Goal: Information Seeking & Learning: Learn about a topic

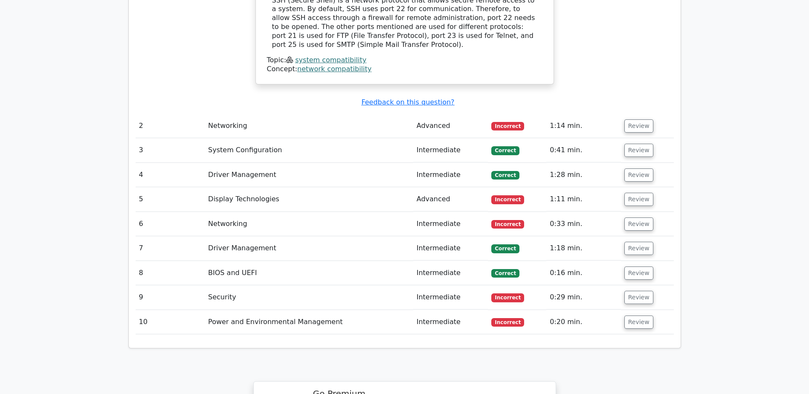
scroll to position [981, 0]
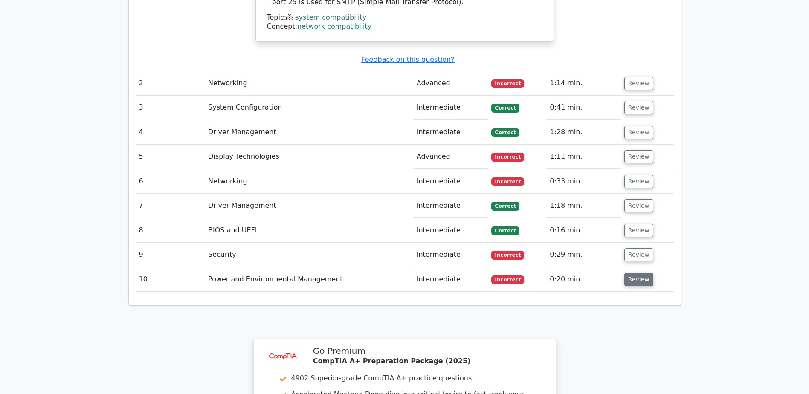
click at [637, 273] on button "Review" at bounding box center [638, 279] width 29 height 13
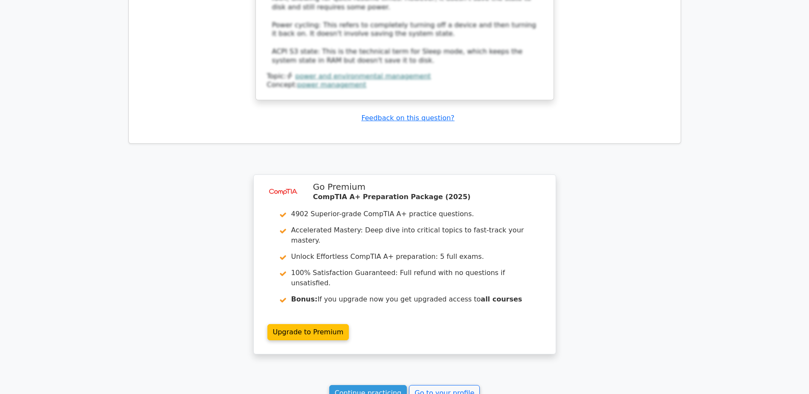
scroll to position [1639, 0]
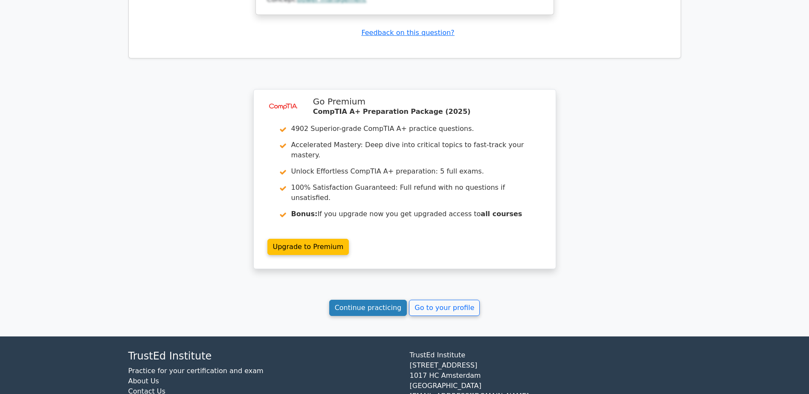
click at [366, 300] on link "Continue practicing" at bounding box center [368, 308] width 78 height 16
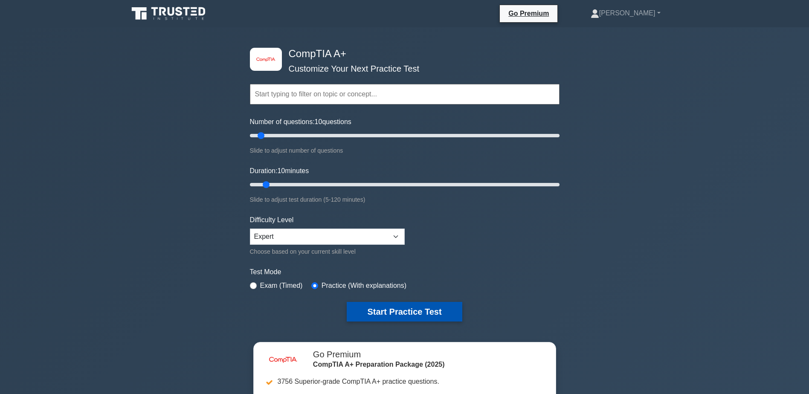
click at [393, 309] on button "Start Practice Test" at bounding box center [404, 312] width 115 height 20
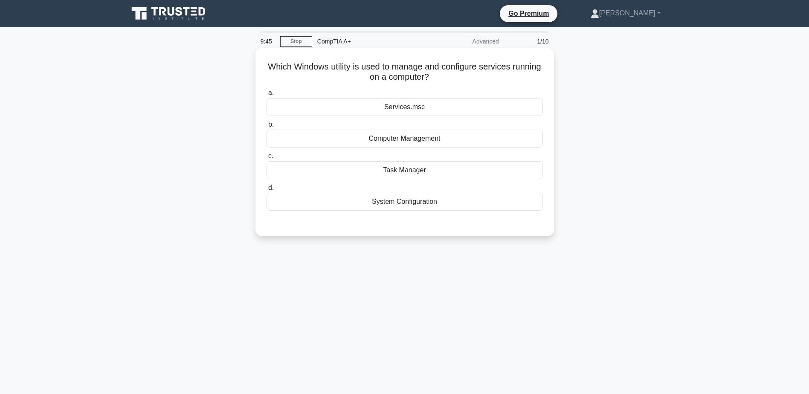
click at [419, 142] on div "Computer Management" at bounding box center [404, 139] width 276 height 18
click at [266, 127] on input "b. Computer Management" at bounding box center [266, 125] width 0 height 6
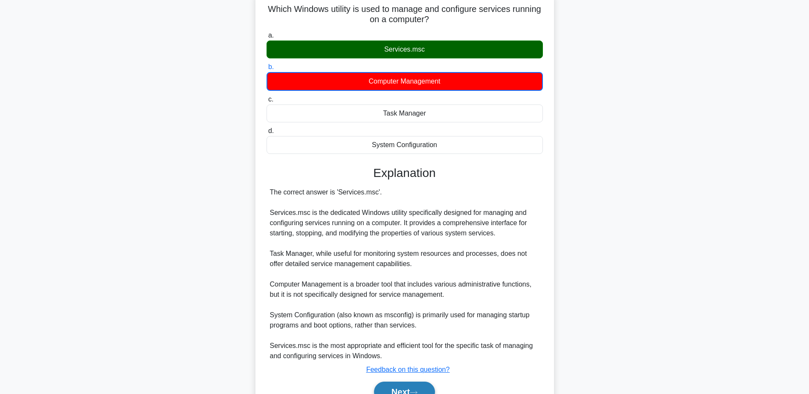
scroll to position [43, 0]
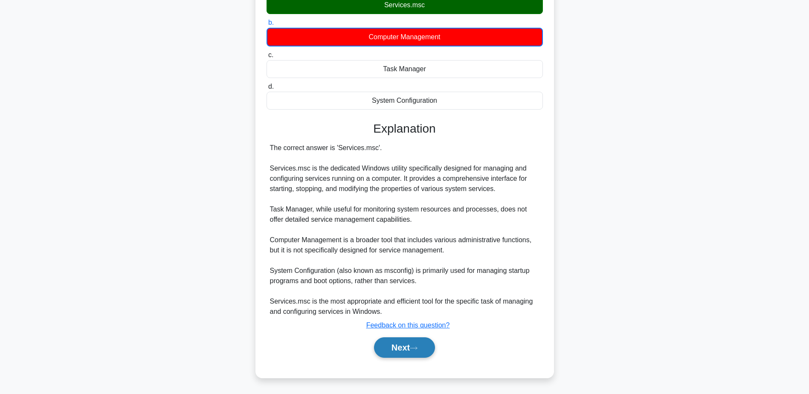
click at [403, 345] on button "Next" at bounding box center [404, 347] width 61 height 20
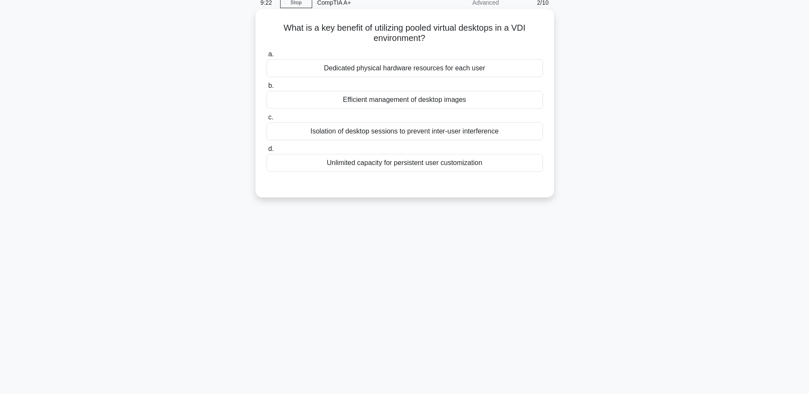
scroll to position [24, 0]
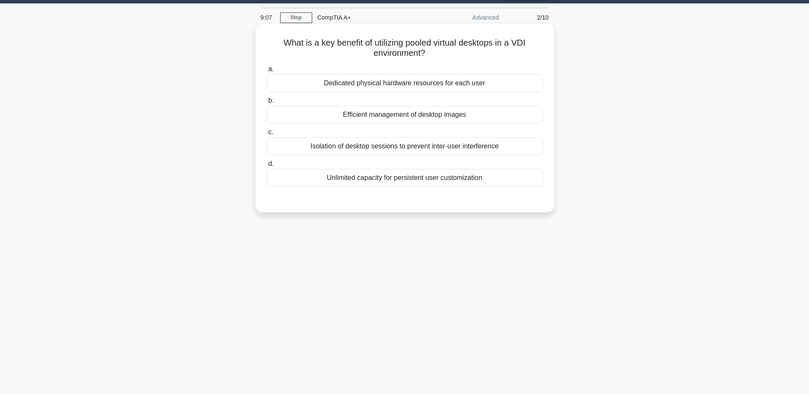
click at [417, 119] on div "Efficient management of desktop images" at bounding box center [404, 115] width 276 height 18
click at [266, 104] on input "b. Efficient management of desktop images" at bounding box center [266, 101] width 0 height 6
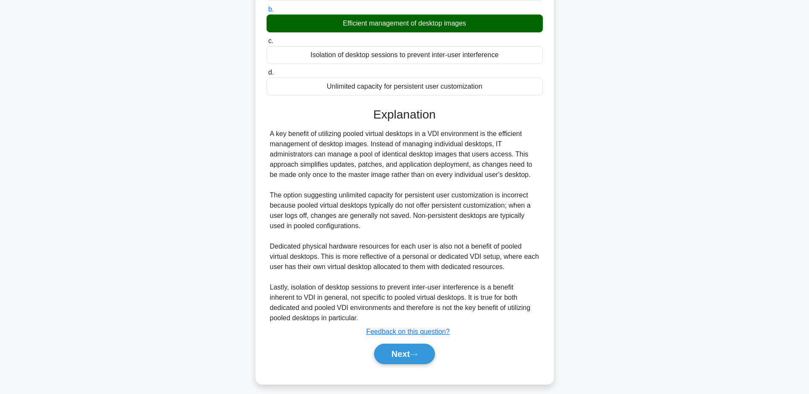
scroll to position [122, 0]
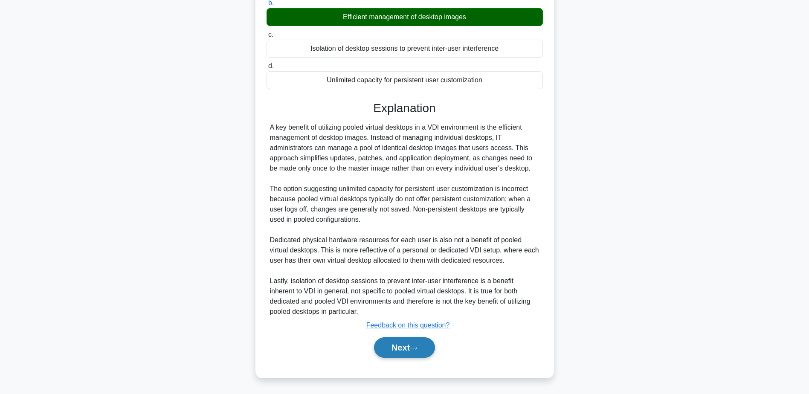
click at [412, 345] on button "Next" at bounding box center [404, 347] width 61 height 20
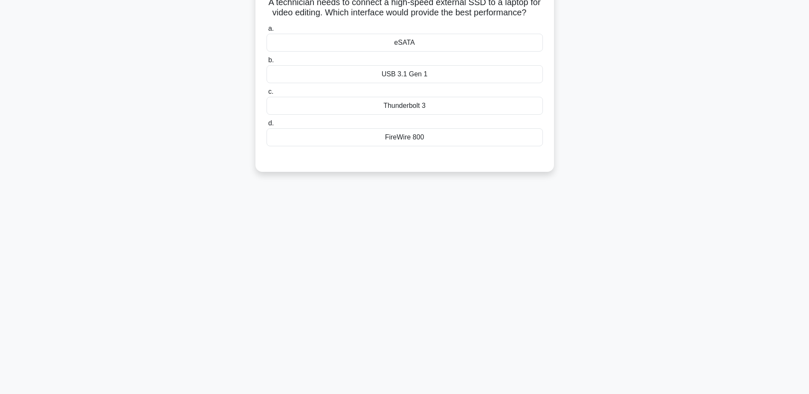
scroll to position [24, 0]
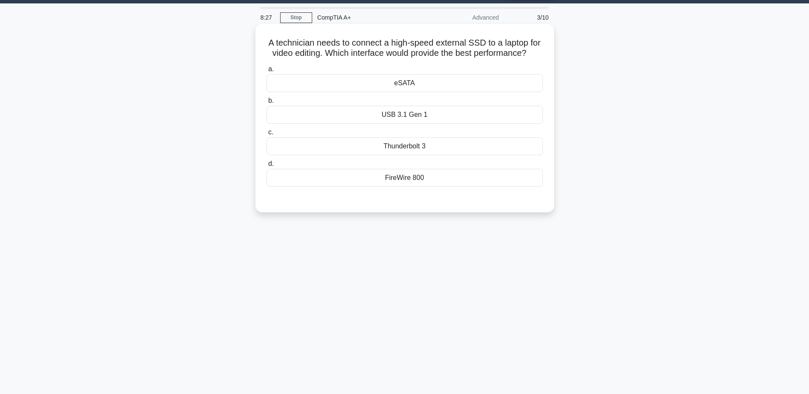
click at [408, 92] on div "eSATA" at bounding box center [404, 83] width 276 height 18
click at [266, 72] on input "a. eSATA" at bounding box center [266, 70] width 0 height 6
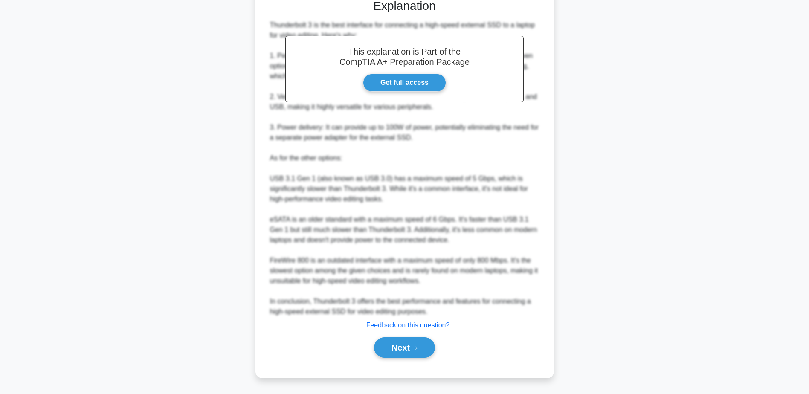
scroll to position [235, 0]
click at [399, 347] on button "Next" at bounding box center [404, 347] width 61 height 20
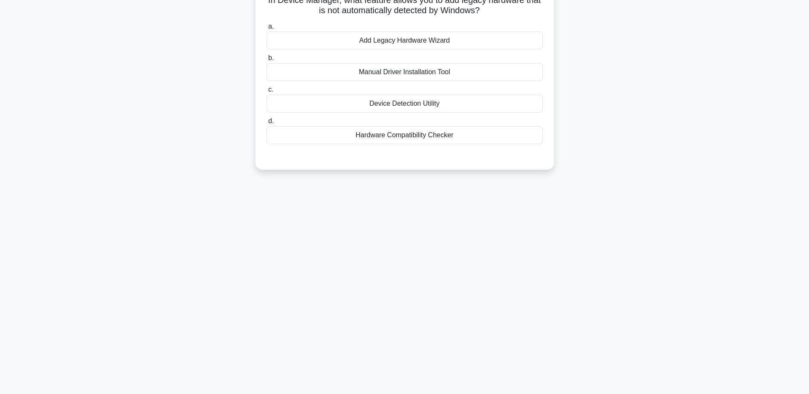
scroll to position [24, 0]
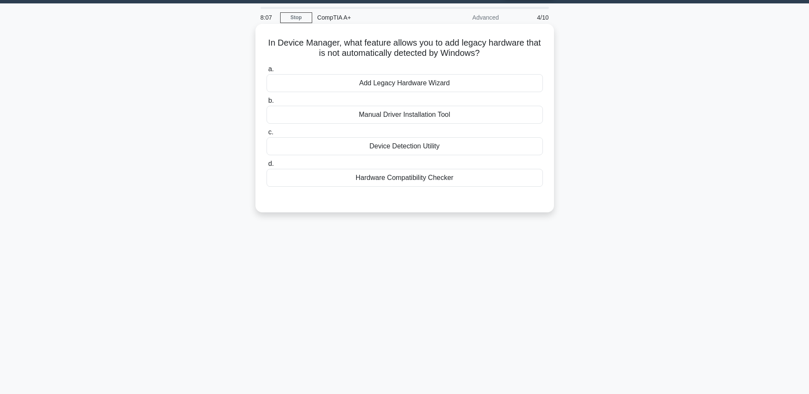
click at [405, 87] on div "Add Legacy Hardware Wizard" at bounding box center [404, 83] width 276 height 18
click at [266, 72] on input "a. Add Legacy Hardware Wizard" at bounding box center [266, 70] width 0 height 6
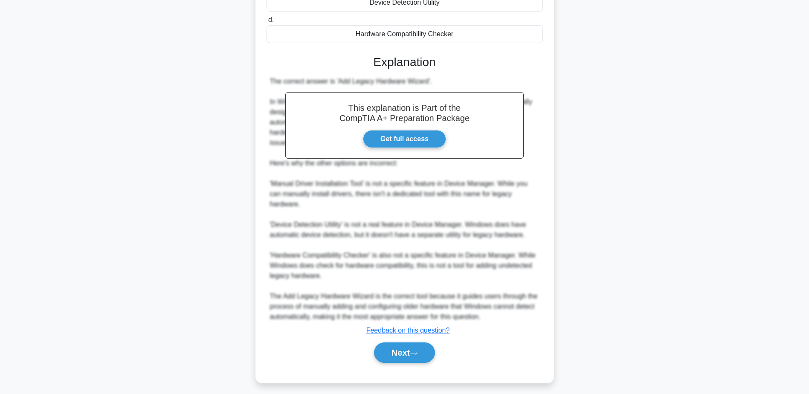
scroll to position [173, 0]
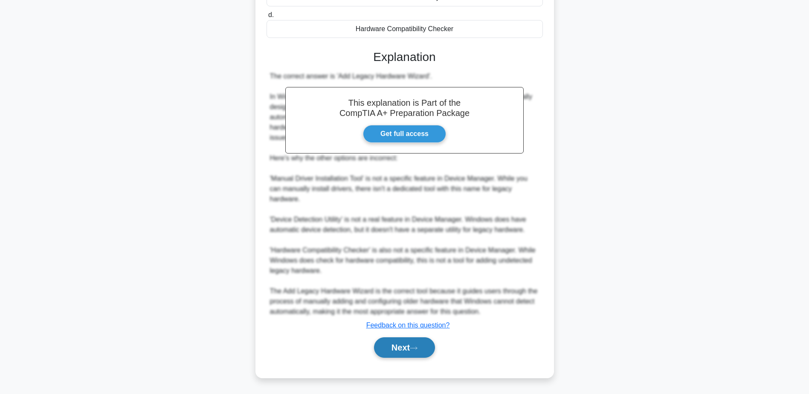
click at [404, 343] on button "Next" at bounding box center [404, 347] width 61 height 20
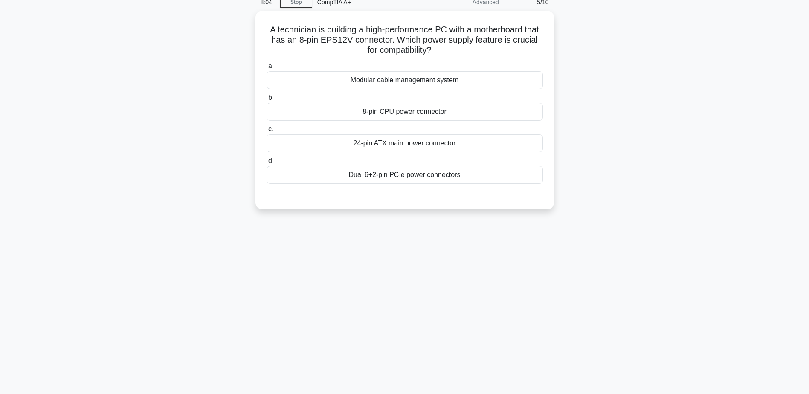
scroll to position [24, 0]
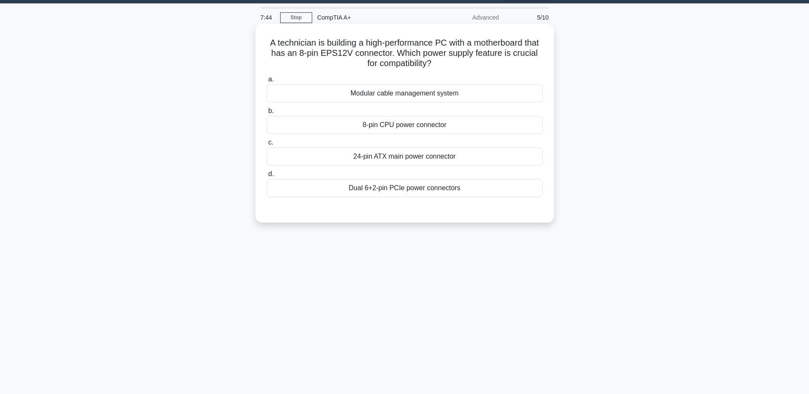
click at [414, 128] on div "8-pin CPU power connector" at bounding box center [404, 125] width 276 height 18
click at [266, 114] on input "b. 8-pin CPU power connector" at bounding box center [266, 111] width 0 height 6
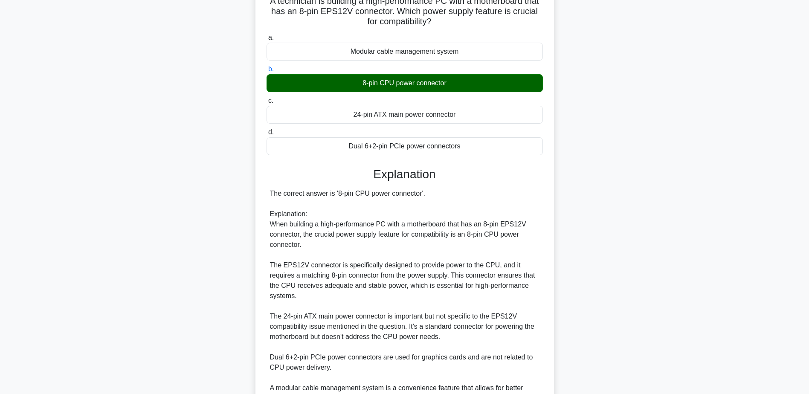
scroll to position [194, 0]
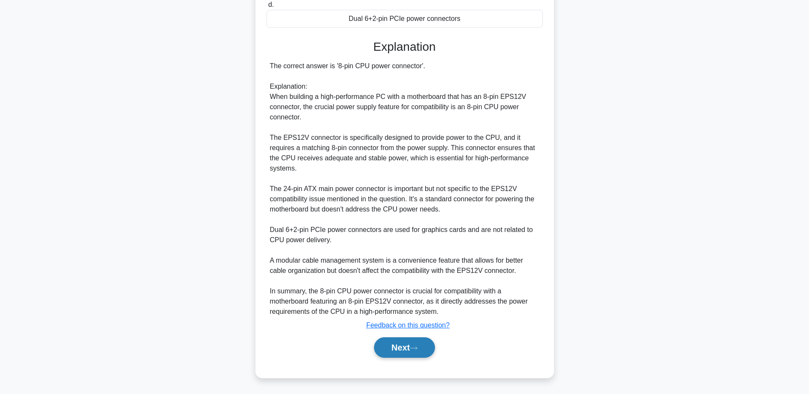
click at [408, 344] on button "Next" at bounding box center [404, 347] width 61 height 20
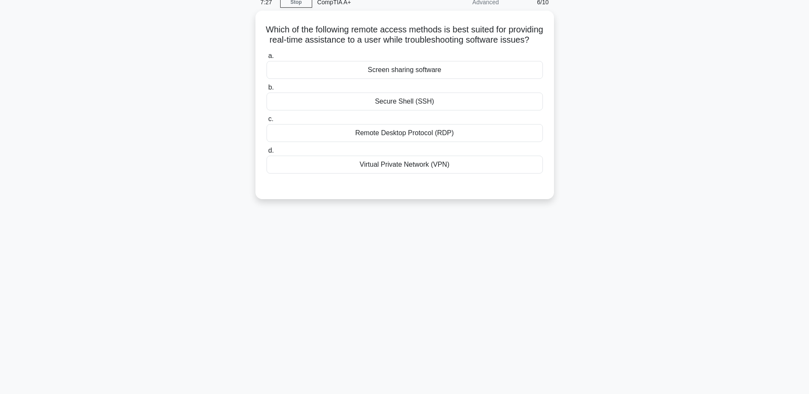
scroll to position [24, 0]
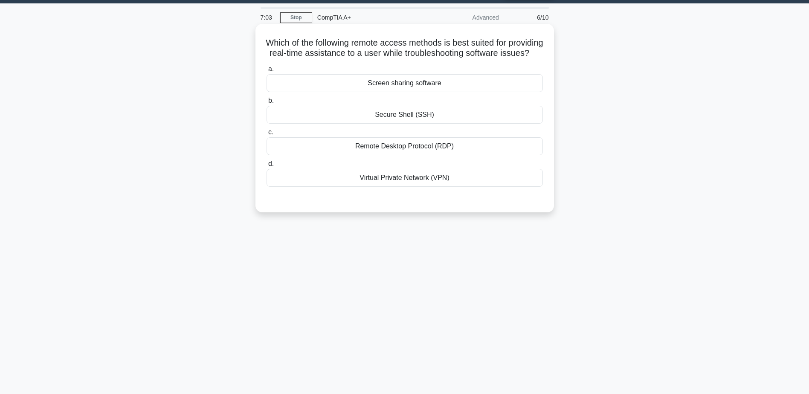
click at [403, 92] on div "Screen sharing software" at bounding box center [404, 83] width 276 height 18
click at [266, 72] on input "a. Screen sharing software" at bounding box center [266, 70] width 0 height 6
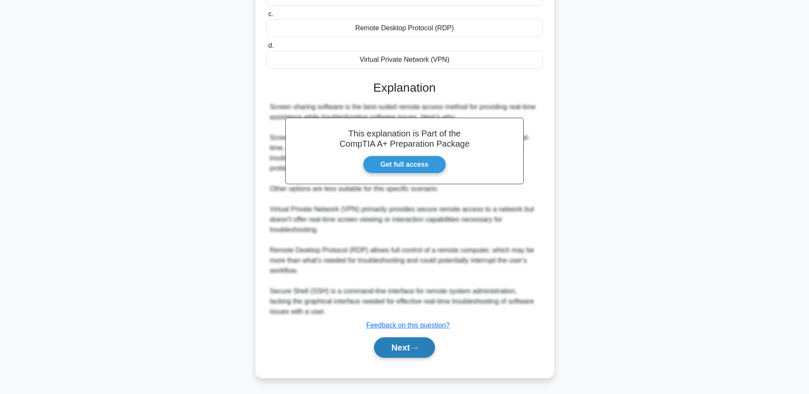
click at [405, 347] on button "Next" at bounding box center [404, 347] width 61 height 20
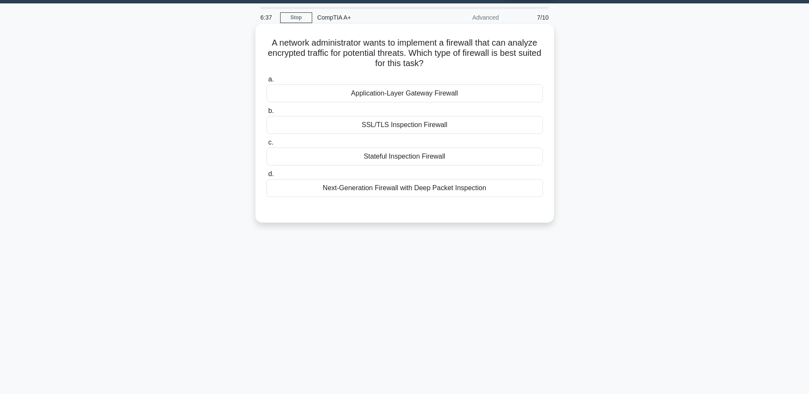
click at [415, 131] on div "SSL/TLS Inspection Firewall" at bounding box center [404, 125] width 276 height 18
click at [266, 114] on input "b. SSL/TLS Inspection Firewall" at bounding box center [266, 111] width 0 height 6
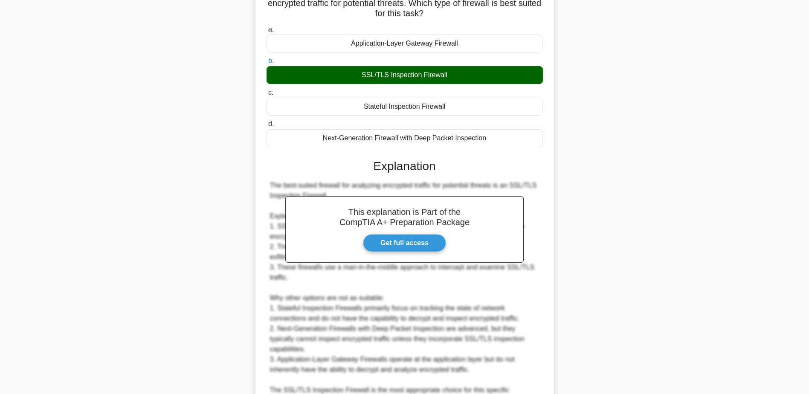
scroll to position [152, 0]
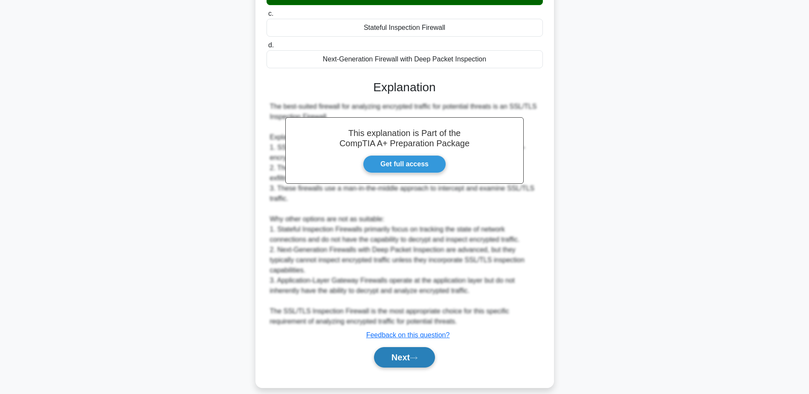
click at [406, 347] on button "Next" at bounding box center [404, 357] width 61 height 20
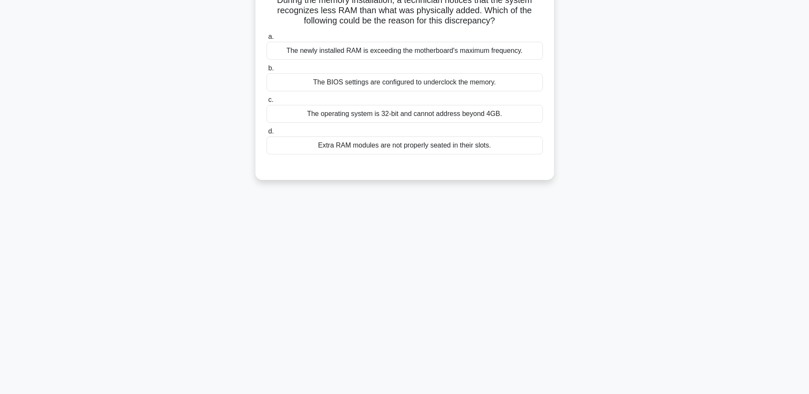
scroll to position [24, 0]
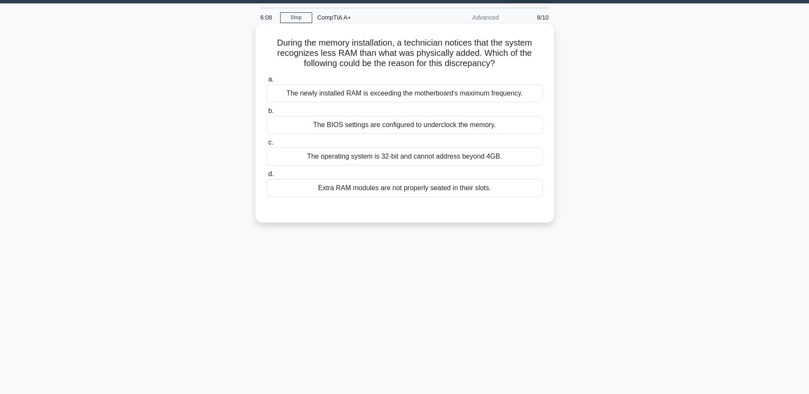
click at [400, 89] on div "The newly installed RAM is exceeding the motherboard's maximum frequency." at bounding box center [404, 93] width 276 height 18
click at [266, 82] on input "a. The newly installed RAM is exceeding the motherboard's maximum frequency." at bounding box center [266, 80] width 0 height 6
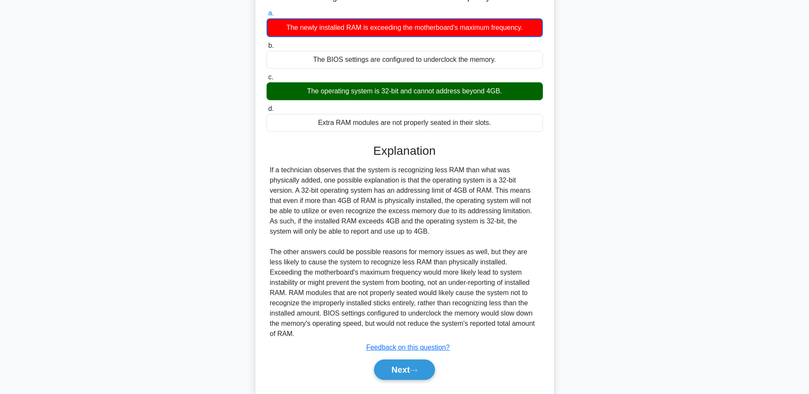
scroll to position [102, 0]
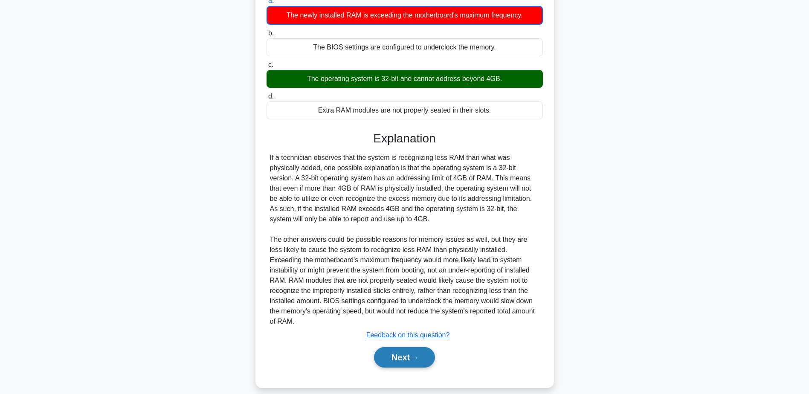
click at [422, 349] on button "Next" at bounding box center [404, 357] width 61 height 20
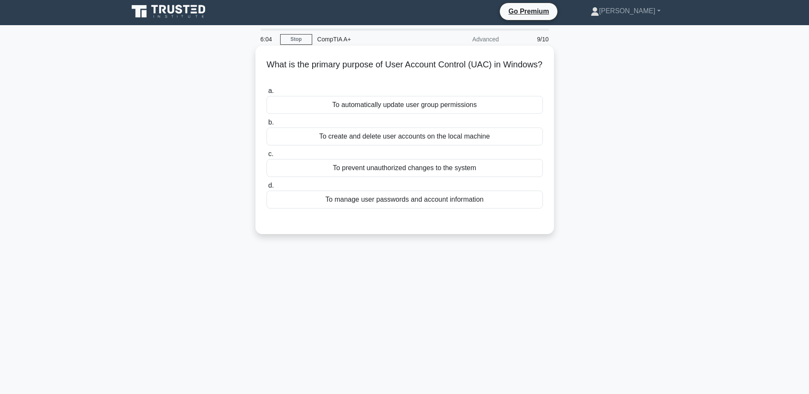
scroll to position [0, 0]
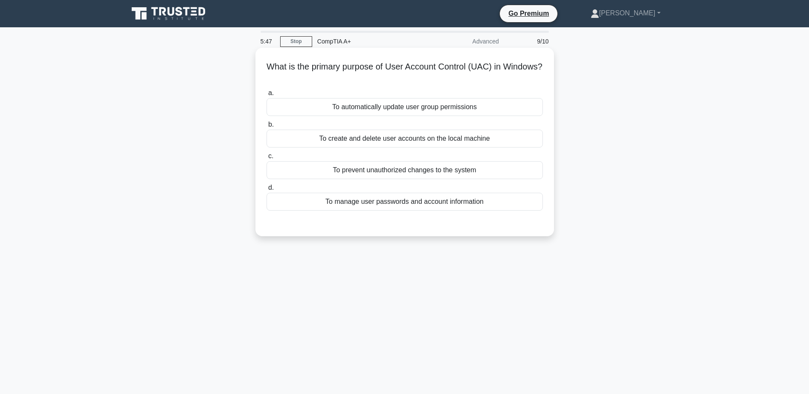
click at [411, 174] on div "To prevent unauthorized changes to the system" at bounding box center [404, 170] width 276 height 18
click at [266, 159] on input "c. To prevent unauthorized changes to the system" at bounding box center [266, 156] width 0 height 6
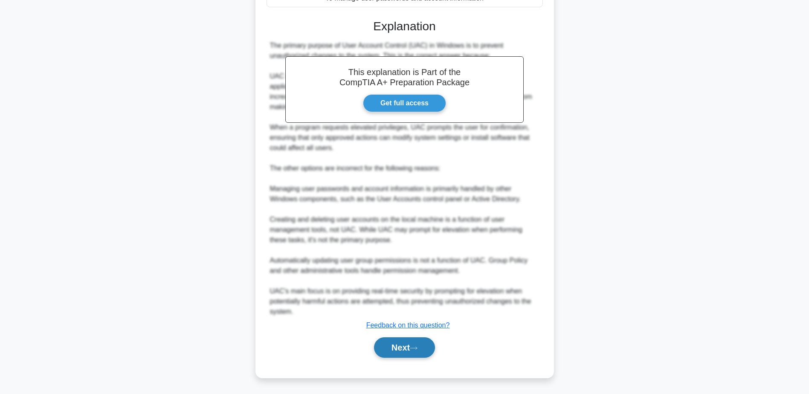
click at [402, 342] on button "Next" at bounding box center [404, 347] width 61 height 20
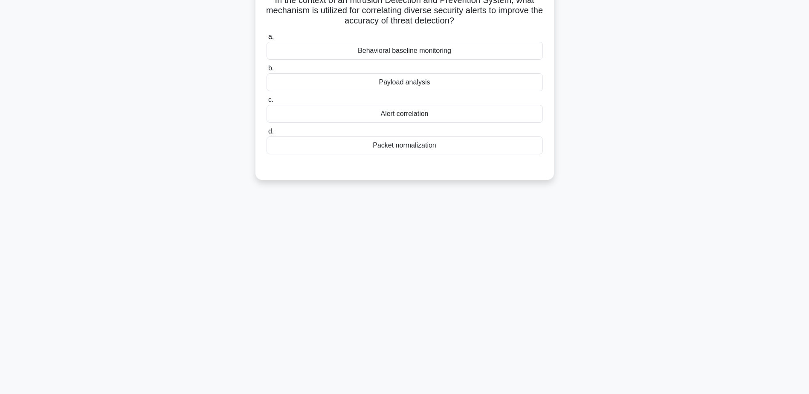
scroll to position [24, 0]
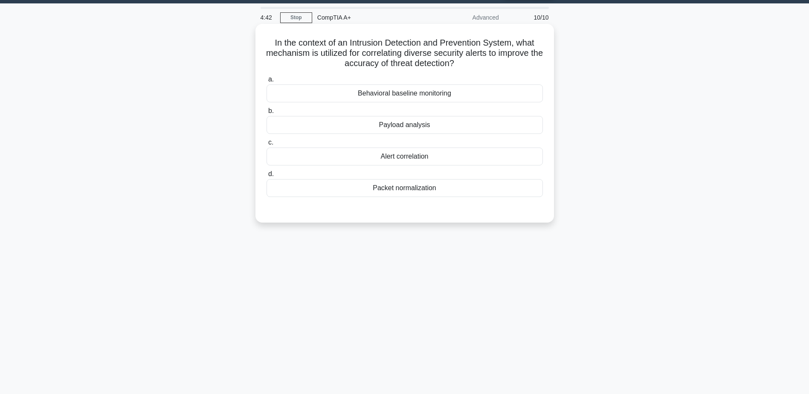
click at [400, 97] on div "Behavioral baseline monitoring" at bounding box center [404, 93] width 276 height 18
click at [266, 82] on input "a. Behavioral baseline monitoring" at bounding box center [266, 80] width 0 height 6
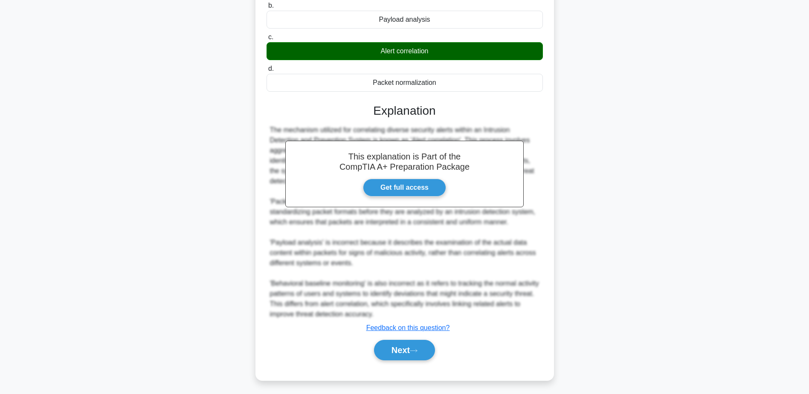
scroll to position [133, 0]
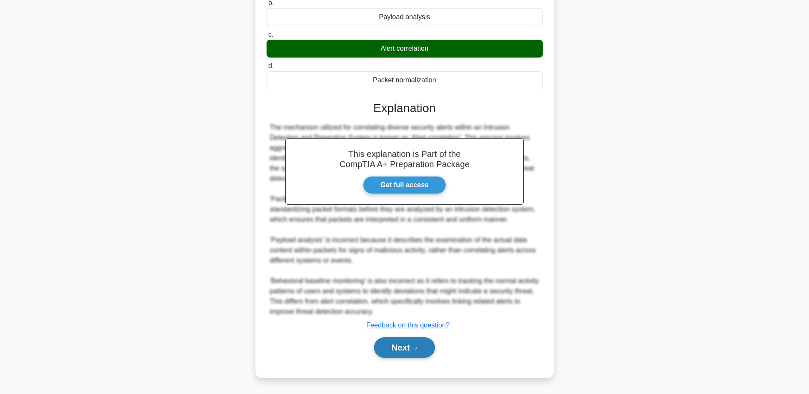
click at [416, 354] on button "Next" at bounding box center [404, 347] width 61 height 20
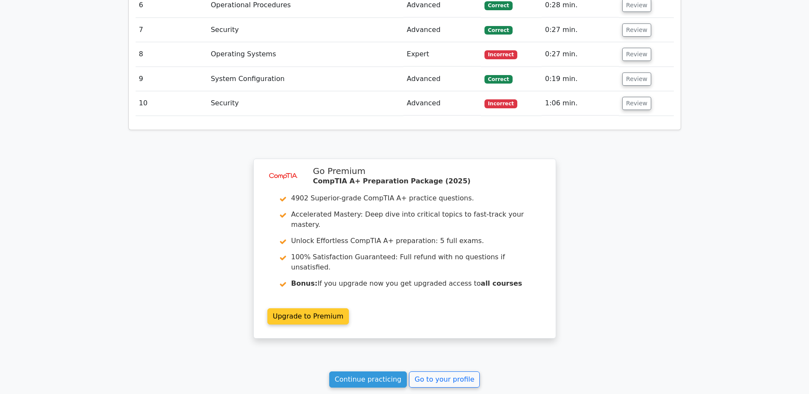
scroll to position [1322, 0]
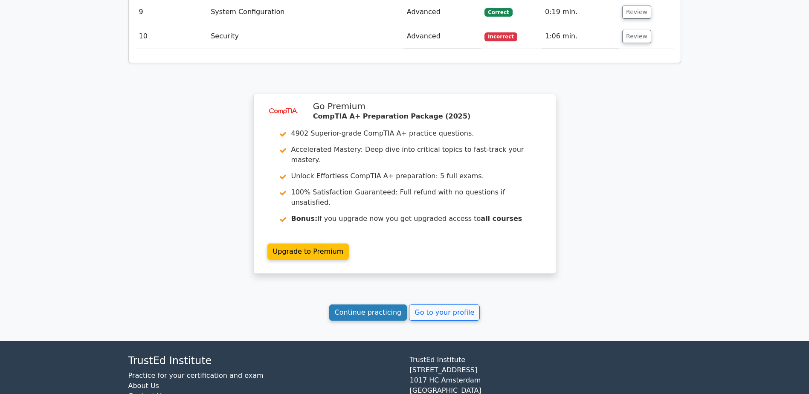
click at [375, 304] on link "Continue practicing" at bounding box center [368, 312] width 78 height 16
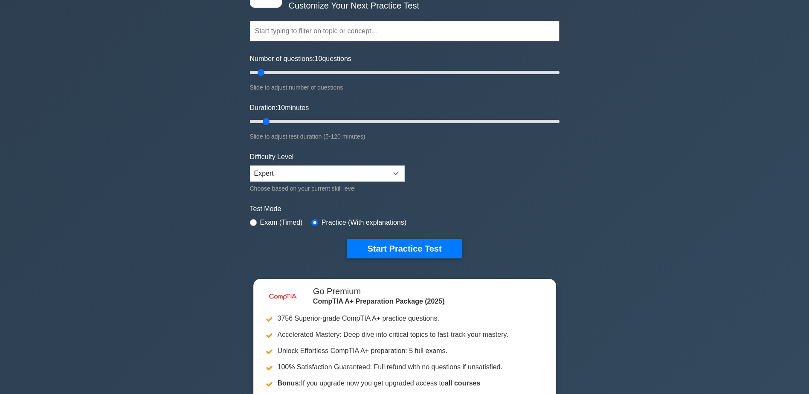
scroll to position [171, 0]
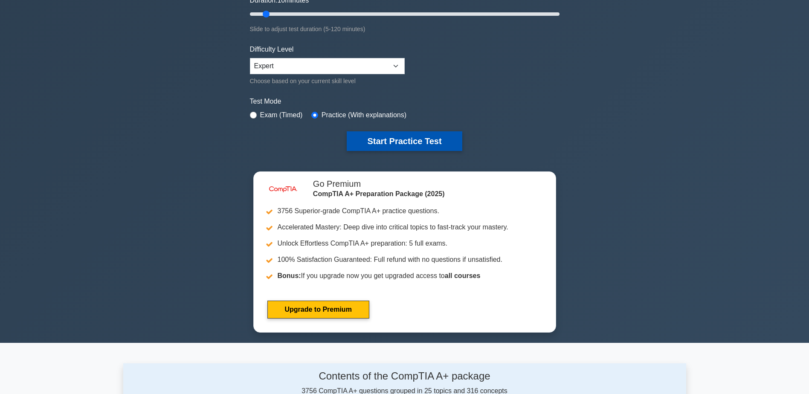
click at [397, 139] on button "Start Practice Test" at bounding box center [404, 141] width 115 height 20
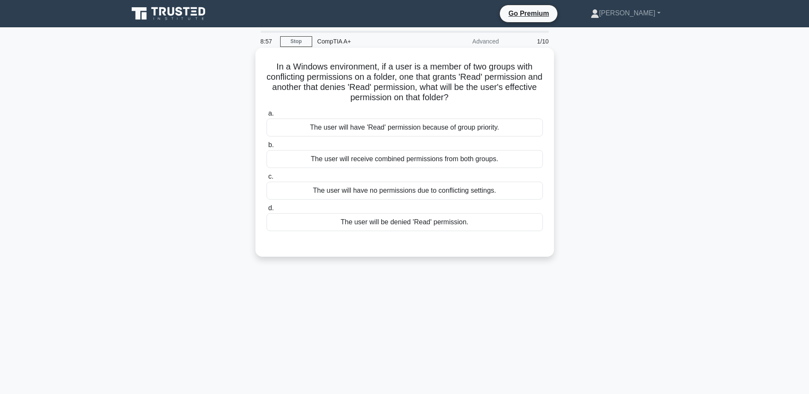
click at [402, 196] on div "The user will have no permissions due to conflicting settings." at bounding box center [404, 191] width 276 height 18
click at [266, 179] on input "c. The user will have no permissions due to conflicting settings." at bounding box center [266, 177] width 0 height 6
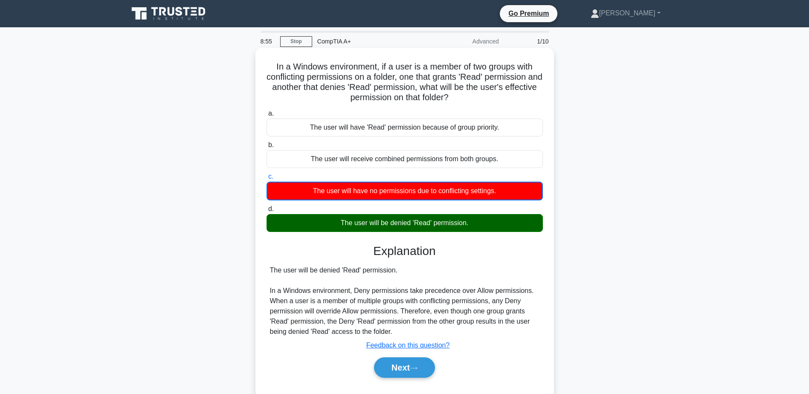
scroll to position [43, 0]
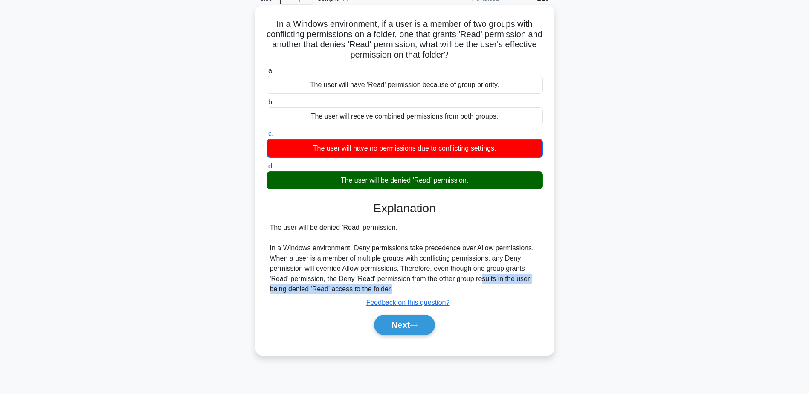
drag, startPoint x: 483, startPoint y: 281, endPoint x: 512, endPoint y: 291, distance: 31.1
click at [512, 291] on div "The user will be denied 'Read' permission. In a Windows environment, Deny permi…" at bounding box center [404, 259] width 269 height 72
click at [414, 327] on icon at bounding box center [414, 325] width 8 height 5
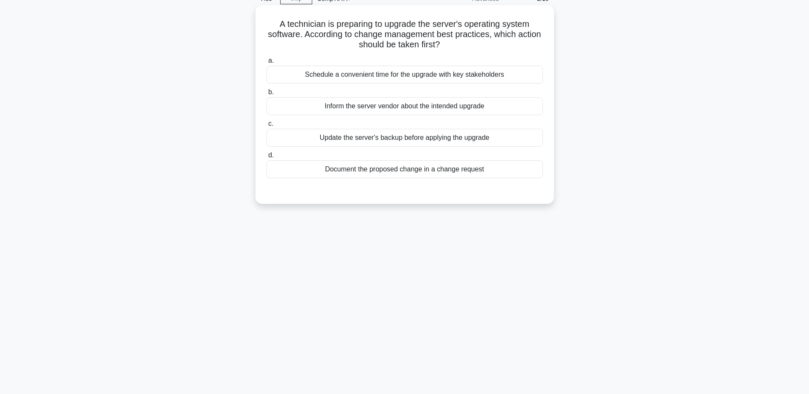
click at [405, 138] on div "Update the server's backup before applying the upgrade" at bounding box center [404, 138] width 276 height 18
click at [266, 127] on input "c. Update the server's backup before applying the upgrade" at bounding box center [266, 124] width 0 height 6
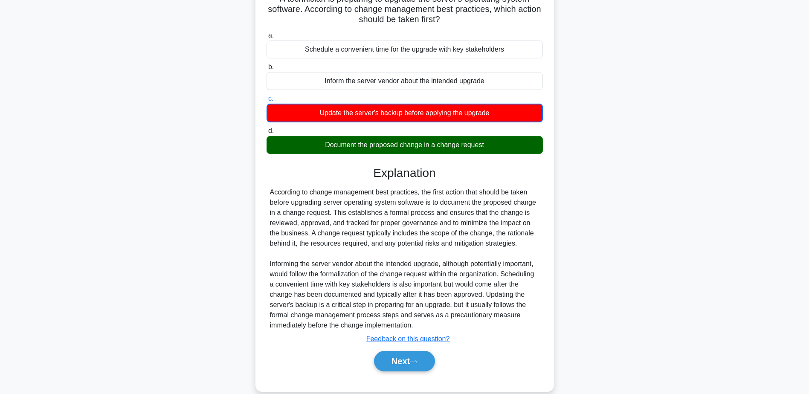
scroll to position [82, 0]
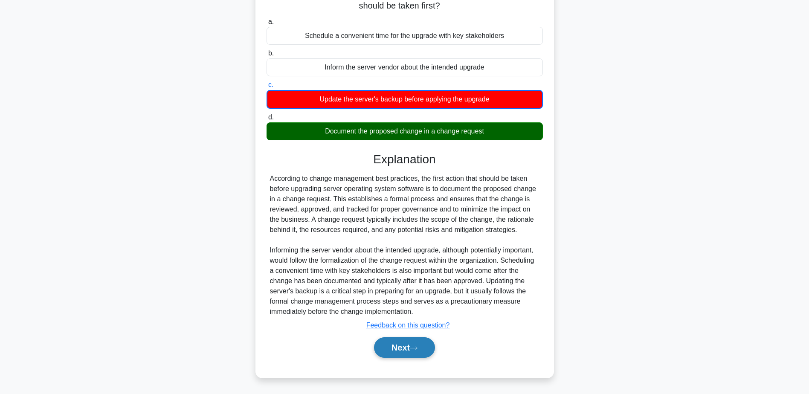
click at [398, 354] on button "Next" at bounding box center [404, 347] width 61 height 20
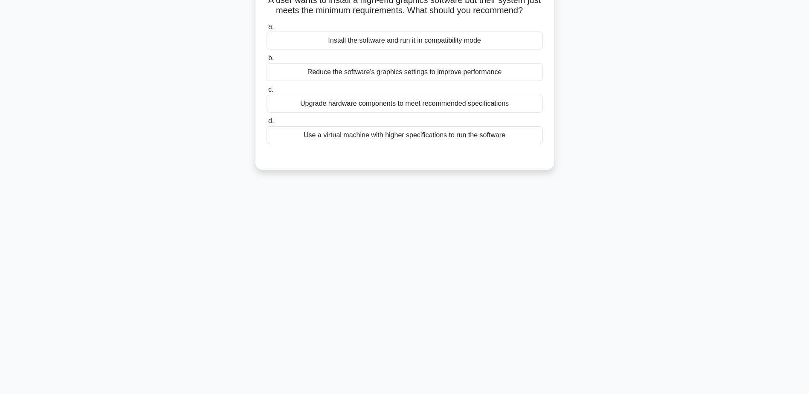
scroll to position [24, 0]
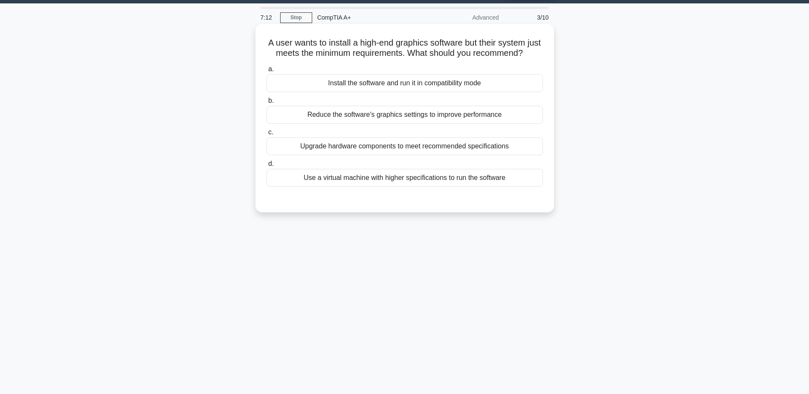
click at [397, 155] on div "Upgrade hardware components to meet recommended specifications" at bounding box center [404, 146] width 276 height 18
click at [266, 135] on input "c. Upgrade hardware components to meet recommended specifications" at bounding box center [266, 133] width 0 height 6
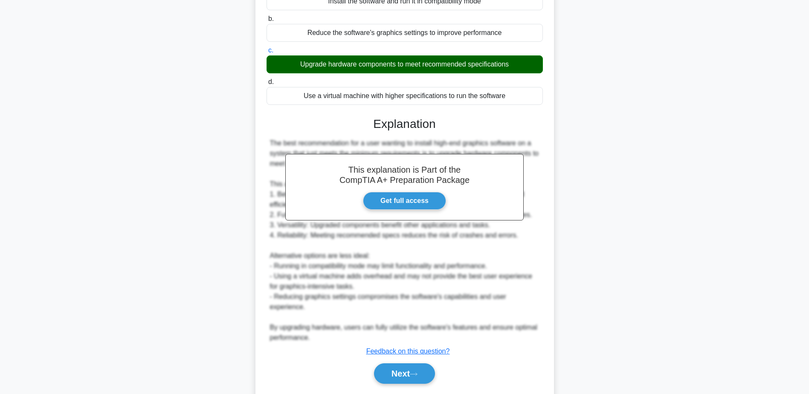
scroll to position [109, 0]
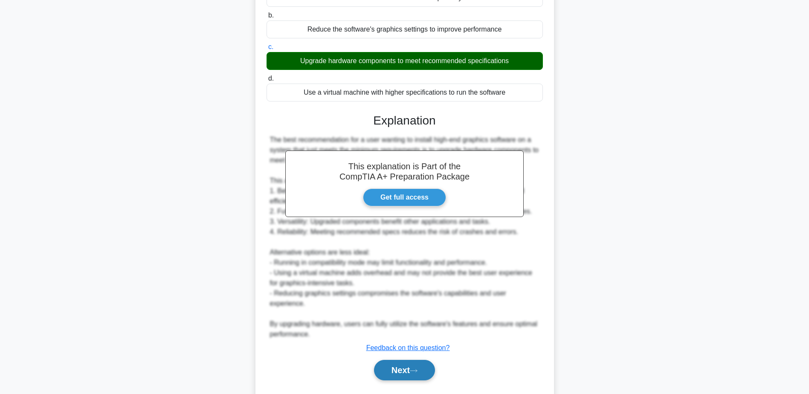
click at [402, 375] on button "Next" at bounding box center [404, 370] width 61 height 20
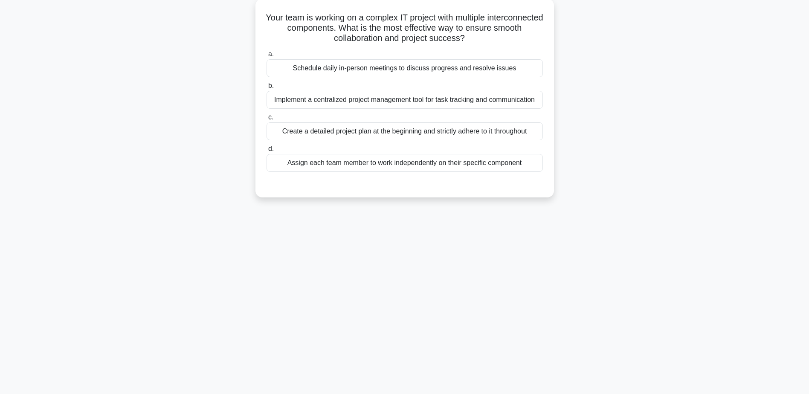
scroll to position [24, 0]
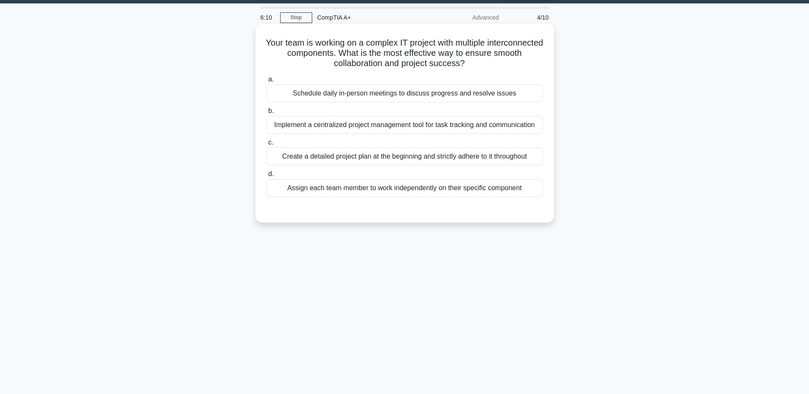
click at [395, 126] on div "Implement a centralized project management tool for task tracking and communica…" at bounding box center [404, 125] width 276 height 18
click at [266, 114] on input "b. Implement a centralized project management tool for task tracking and commun…" at bounding box center [266, 111] width 0 height 6
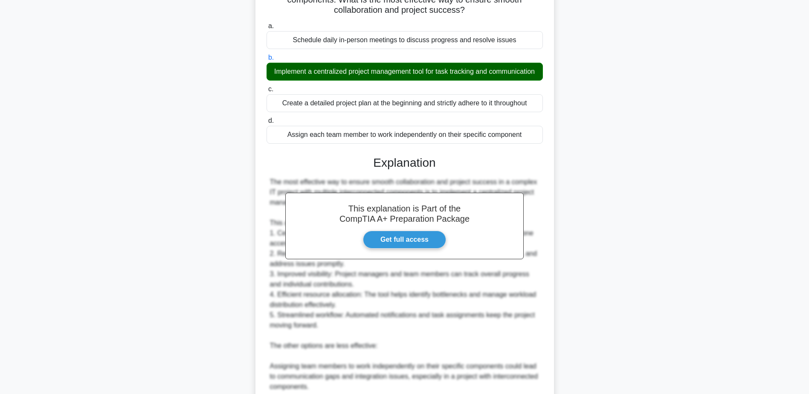
scroll to position [67, 0]
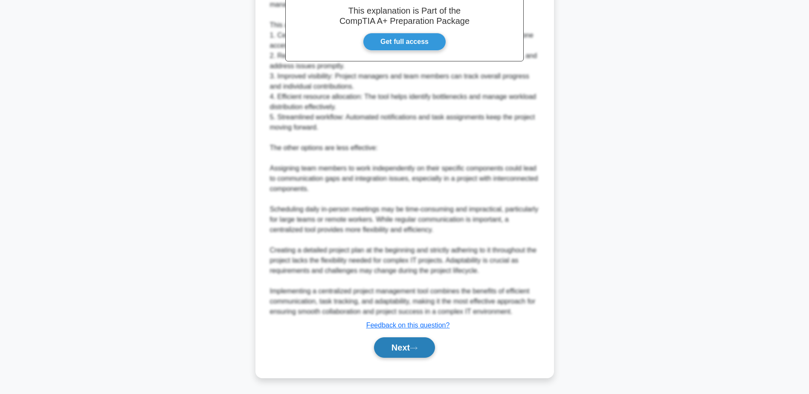
click at [415, 347] on icon at bounding box center [414, 348] width 8 height 5
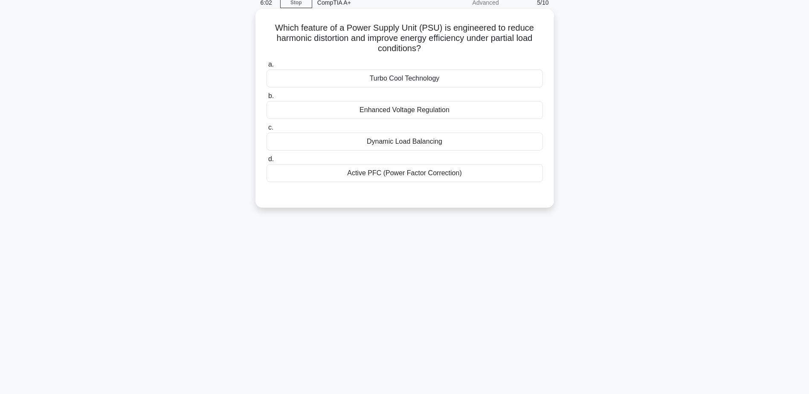
scroll to position [24, 0]
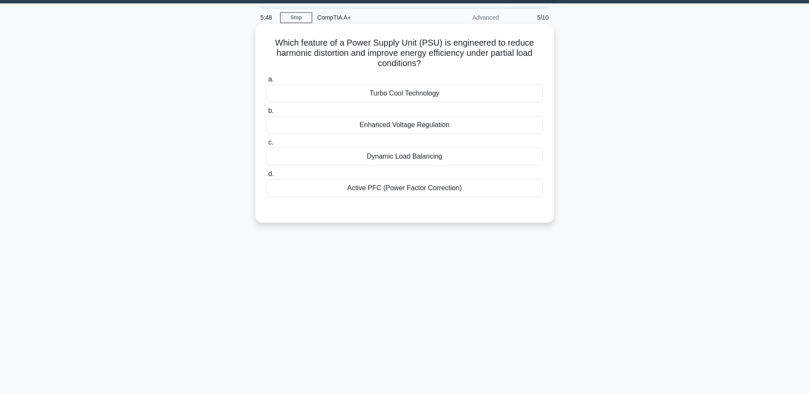
click at [413, 161] on div "Dynamic Load Balancing" at bounding box center [404, 157] width 276 height 18
click at [266, 145] on input "c. Dynamic Load Balancing" at bounding box center [266, 143] width 0 height 6
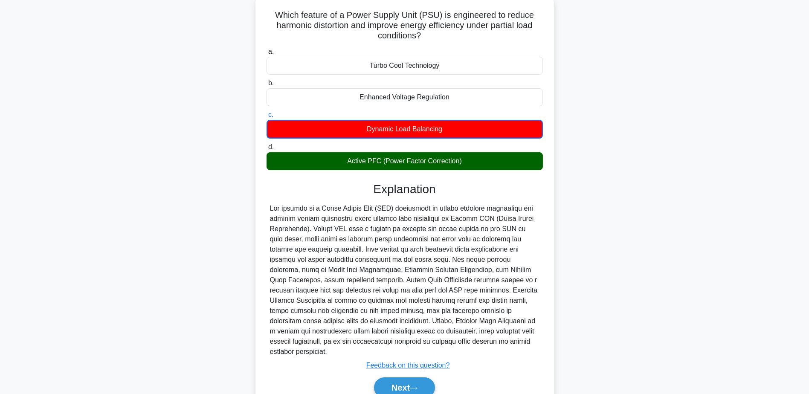
scroll to position [67, 0]
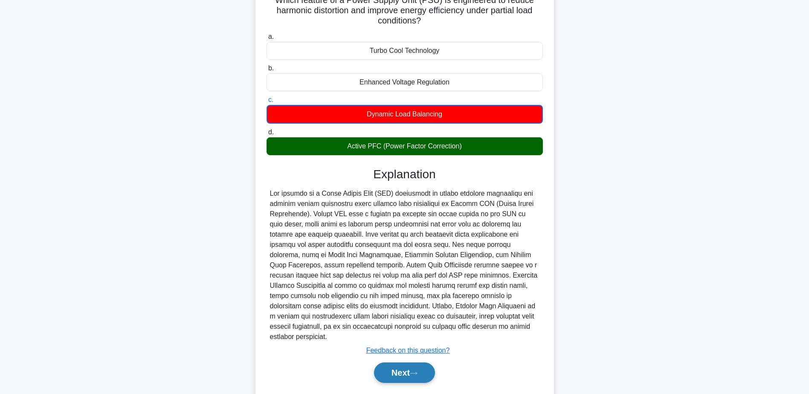
click at [394, 362] on button "Next" at bounding box center [404, 372] width 61 height 20
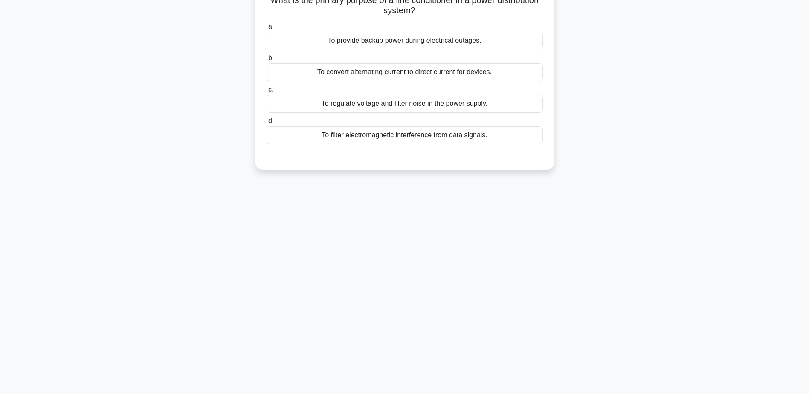
scroll to position [24, 0]
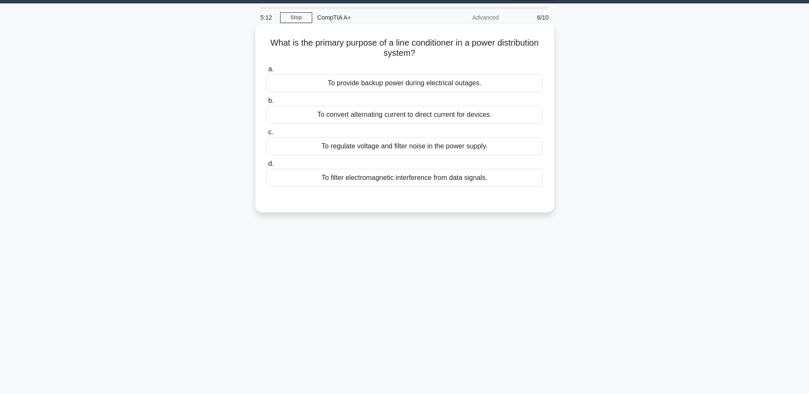
click at [367, 146] on div "To regulate voltage and filter noise in the power supply." at bounding box center [404, 146] width 276 height 18
click at [266, 135] on input "c. To regulate voltage and filter noise in the power supply." at bounding box center [266, 133] width 0 height 6
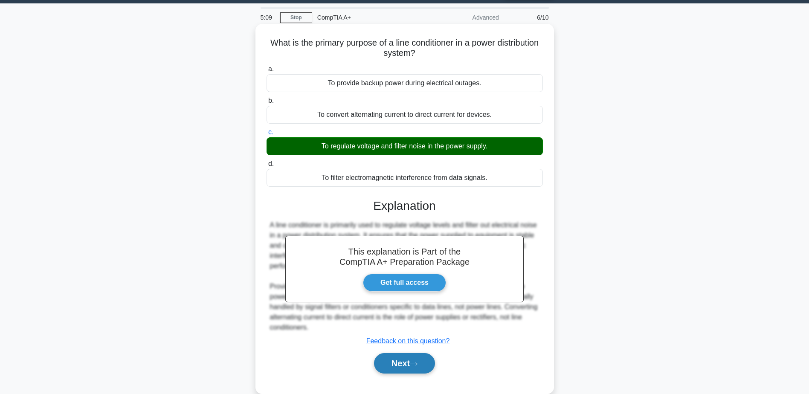
click at [405, 364] on button "Next" at bounding box center [404, 363] width 61 height 20
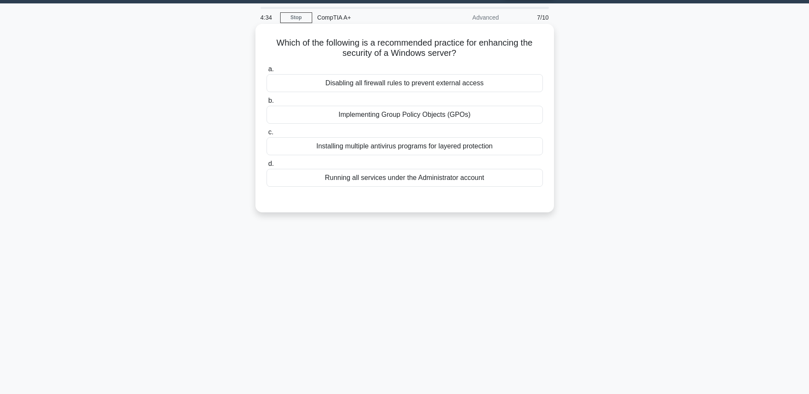
click at [402, 184] on div "Running all services under the Administrator account" at bounding box center [404, 178] width 276 height 18
click at [266, 167] on input "d. Running all services under the Administrator account" at bounding box center [266, 164] width 0 height 6
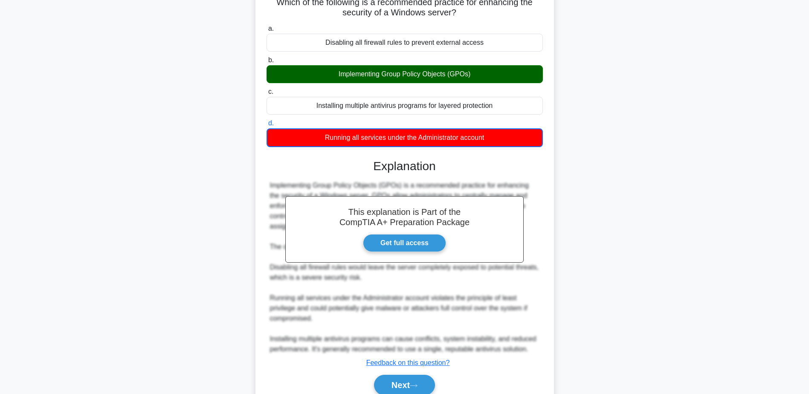
scroll to position [102, 0]
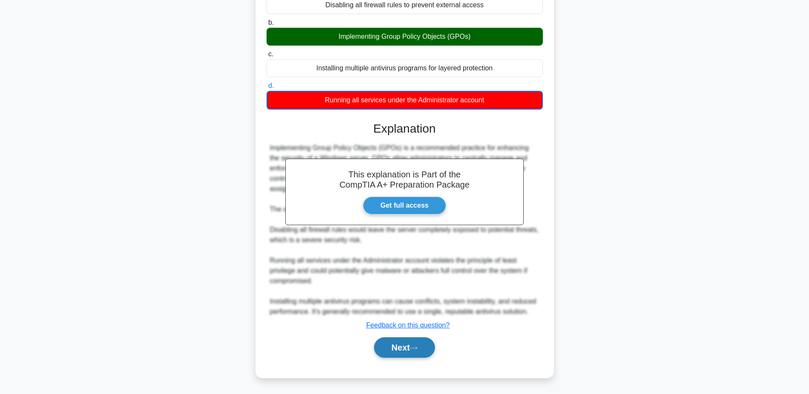
click at [401, 354] on button "Next" at bounding box center [404, 347] width 61 height 20
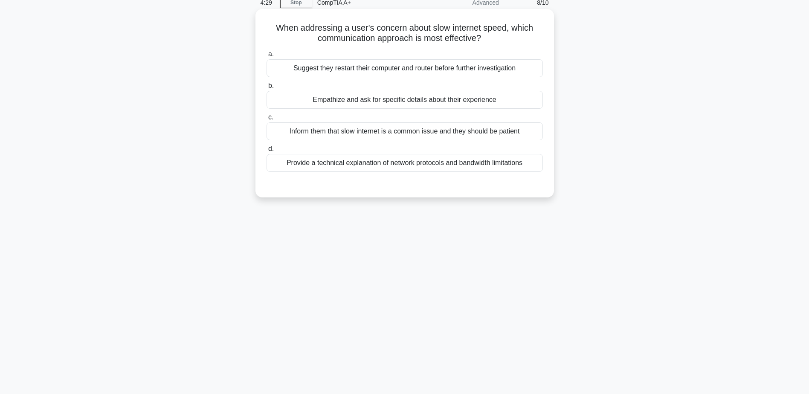
scroll to position [24, 0]
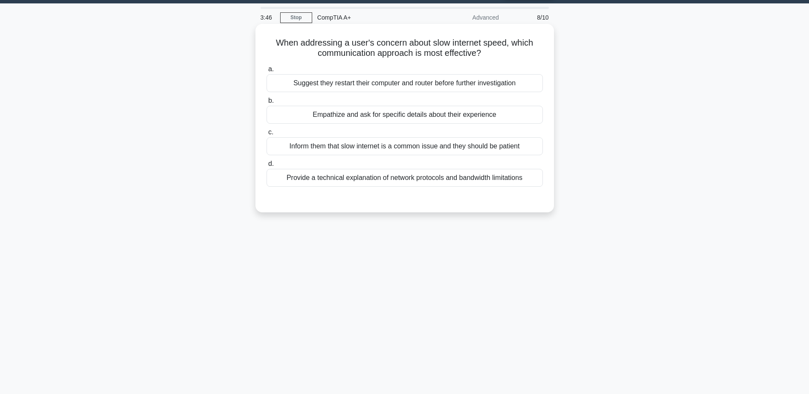
click at [412, 89] on div "Suggest they restart their computer and router before further investigation" at bounding box center [404, 83] width 276 height 18
click at [266, 72] on input "a. Suggest they restart their computer and router before further investigation" at bounding box center [266, 70] width 0 height 6
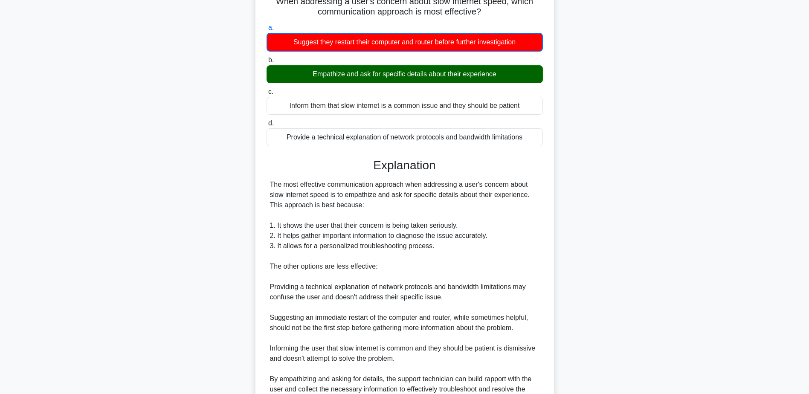
scroll to position [152, 0]
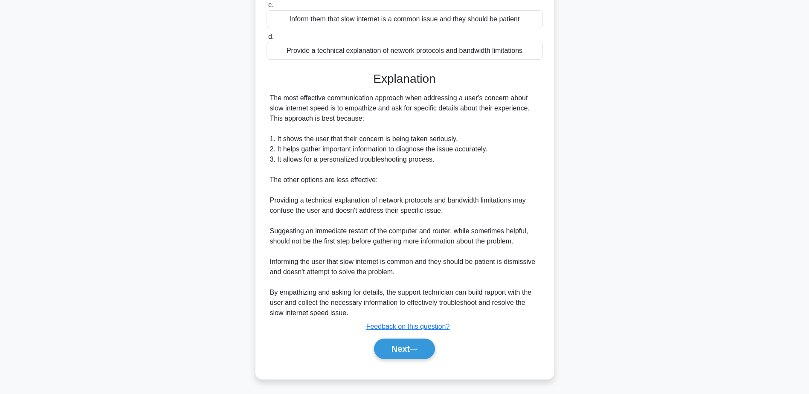
click at [410, 338] on div "Next" at bounding box center [404, 348] width 276 height 27
click at [411, 348] on button "Next" at bounding box center [404, 348] width 61 height 20
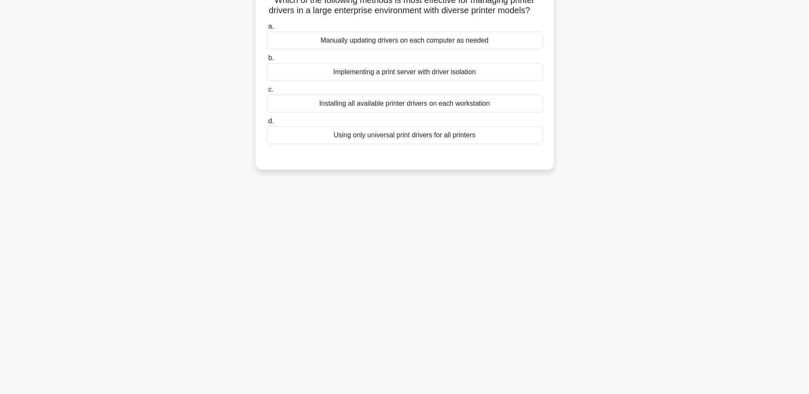
scroll to position [24, 0]
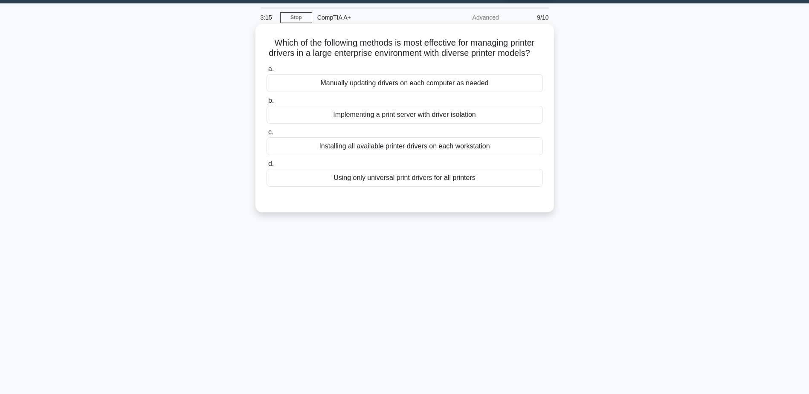
click at [415, 187] on div "Using only universal print drivers for all printers" at bounding box center [404, 178] width 276 height 18
click at [266, 167] on input "d. Using only universal print drivers for all printers" at bounding box center [266, 164] width 0 height 6
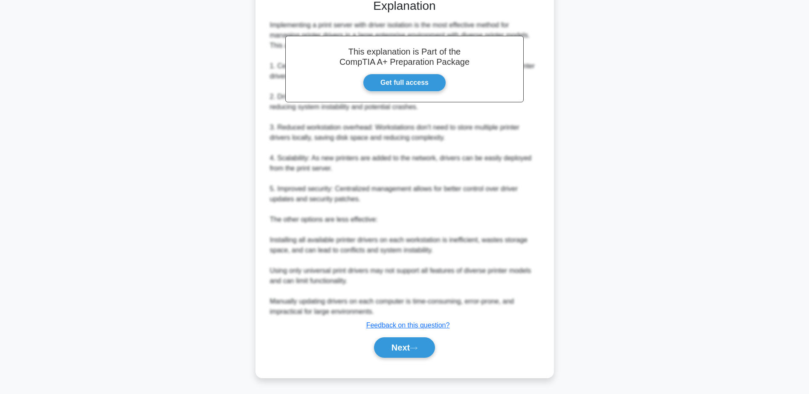
scroll to position [235, 0]
click at [409, 342] on button "Next" at bounding box center [404, 347] width 61 height 20
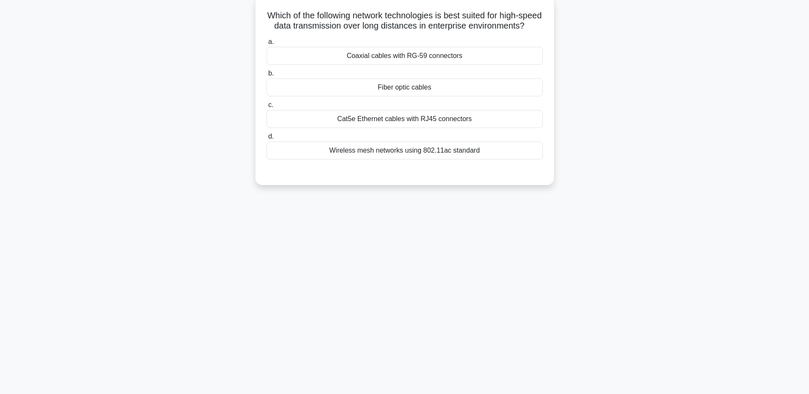
scroll to position [24, 0]
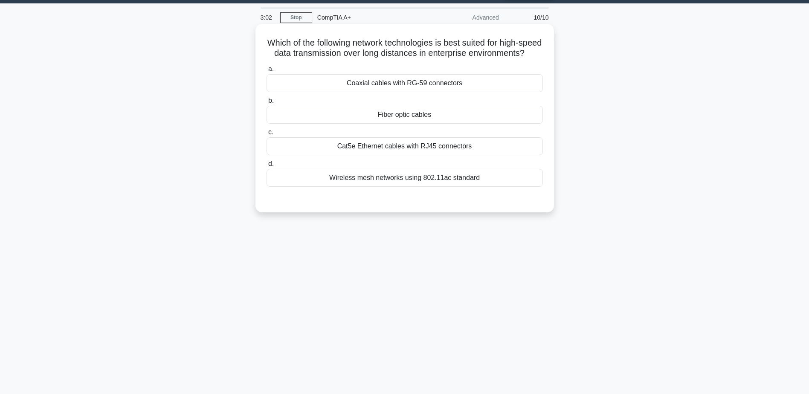
click at [397, 124] on div "Fiber optic cables" at bounding box center [404, 115] width 276 height 18
click at [266, 104] on input "b. Fiber optic cables" at bounding box center [266, 101] width 0 height 6
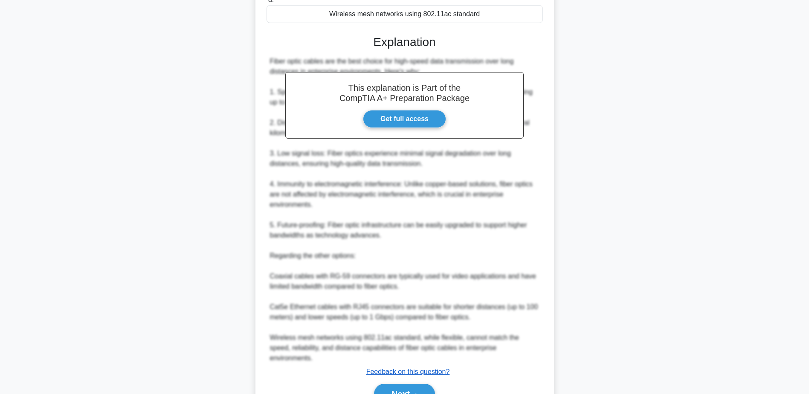
scroll to position [194, 0]
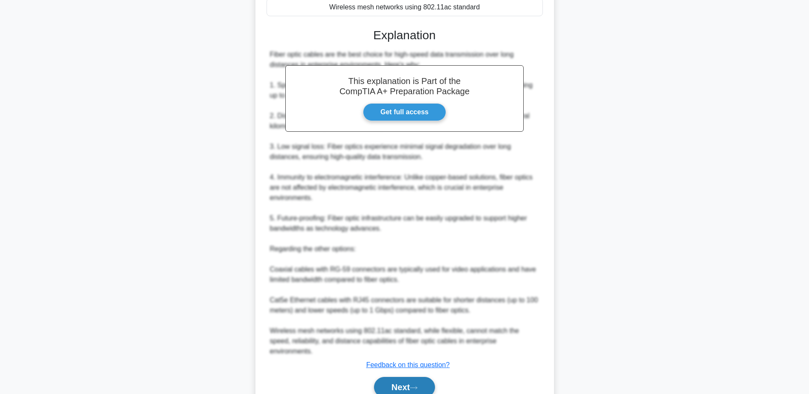
click at [413, 380] on button "Next" at bounding box center [404, 387] width 61 height 20
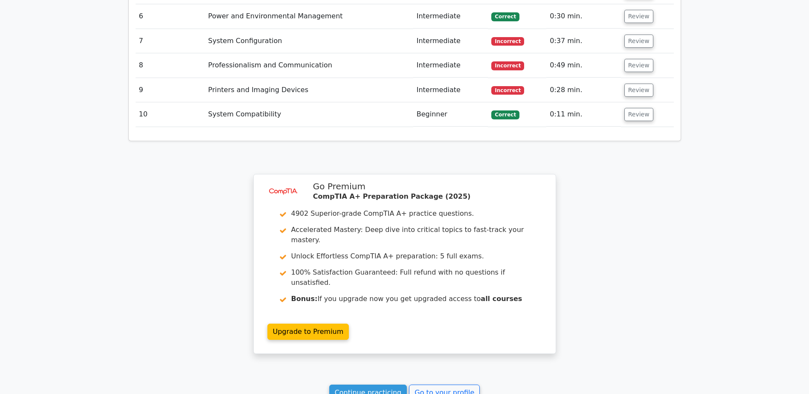
scroll to position [1151, 0]
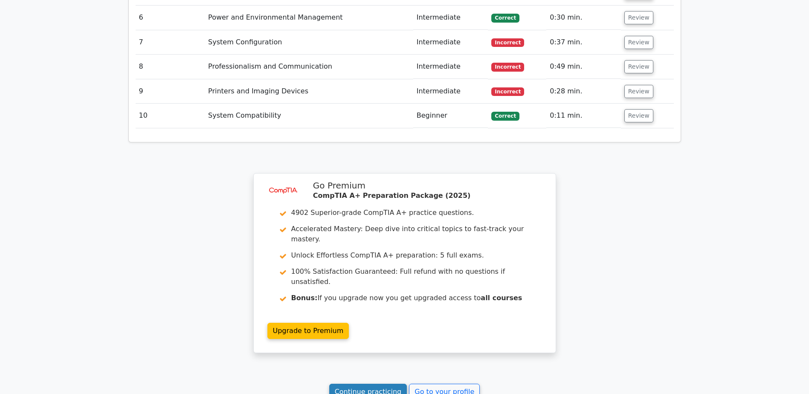
click at [381, 384] on link "Continue practicing" at bounding box center [368, 392] width 78 height 16
